Goal: Transaction & Acquisition: Obtain resource

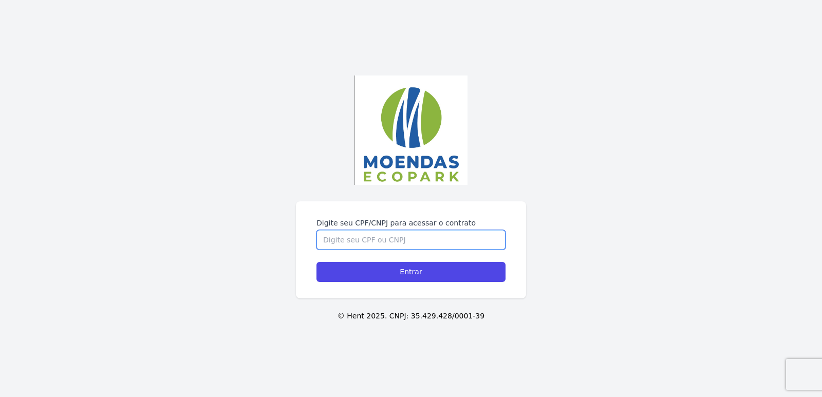
click at [382, 247] on input "Digite seu CPF/CNPJ para acessar o contrato" at bounding box center [411, 240] width 189 height 20
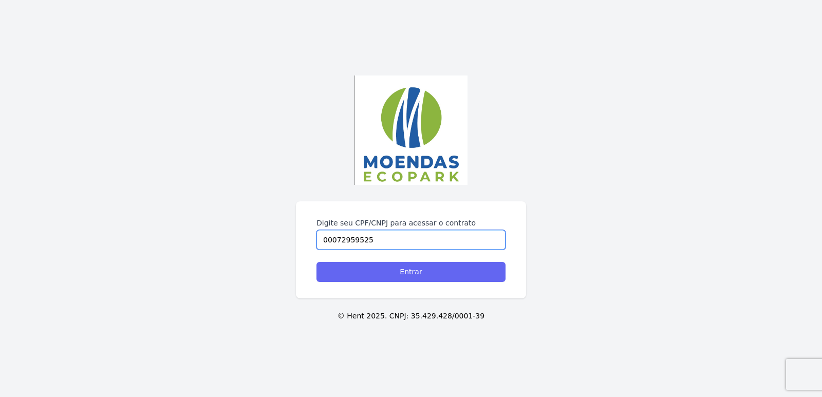
type input "00072959525"
click at [416, 271] on input "Entrar" at bounding box center [411, 272] width 189 height 20
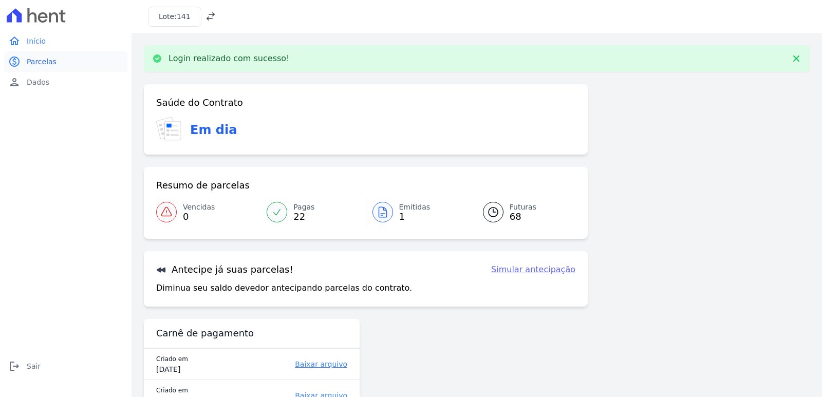
click at [36, 63] on span "Parcelas" at bounding box center [42, 62] width 30 height 10
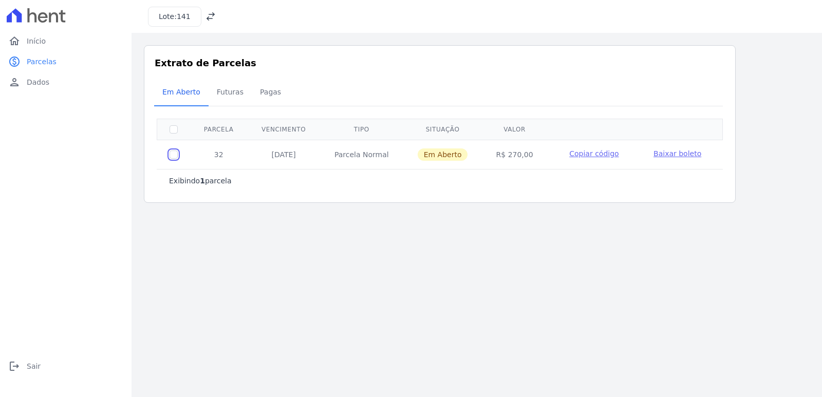
click at [175, 155] on input "checkbox" at bounding box center [174, 155] width 8 height 8
checkbox input "true"
click at [669, 154] on span "Baixar boleto" at bounding box center [678, 154] width 48 height 8
click at [211, 14] on icon at bounding box center [211, 16] width 10 height 10
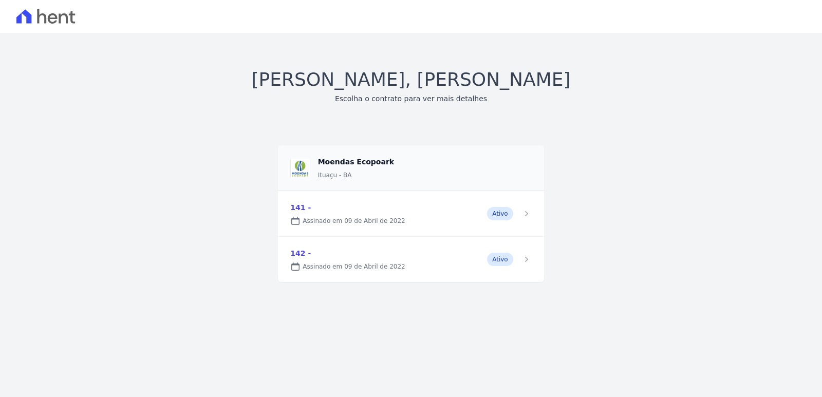
click at [336, 271] on link at bounding box center [411, 259] width 266 height 45
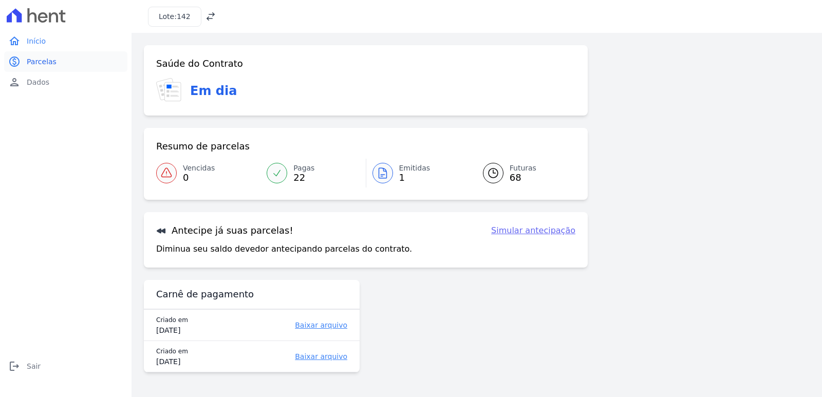
click at [44, 61] on span "Parcelas" at bounding box center [42, 62] width 30 height 10
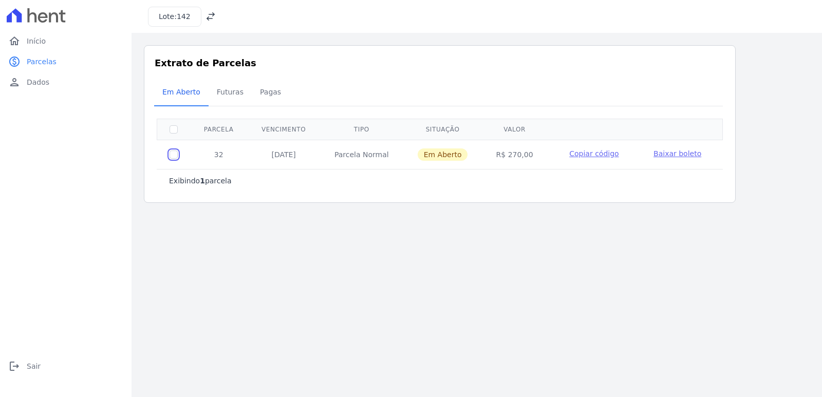
click at [172, 155] on input "checkbox" at bounding box center [174, 155] width 8 height 8
checkbox input "true"
click at [671, 157] on span "Baixar boleto" at bounding box center [678, 154] width 48 height 8
